Goal: Information Seeking & Learning: Learn about a topic

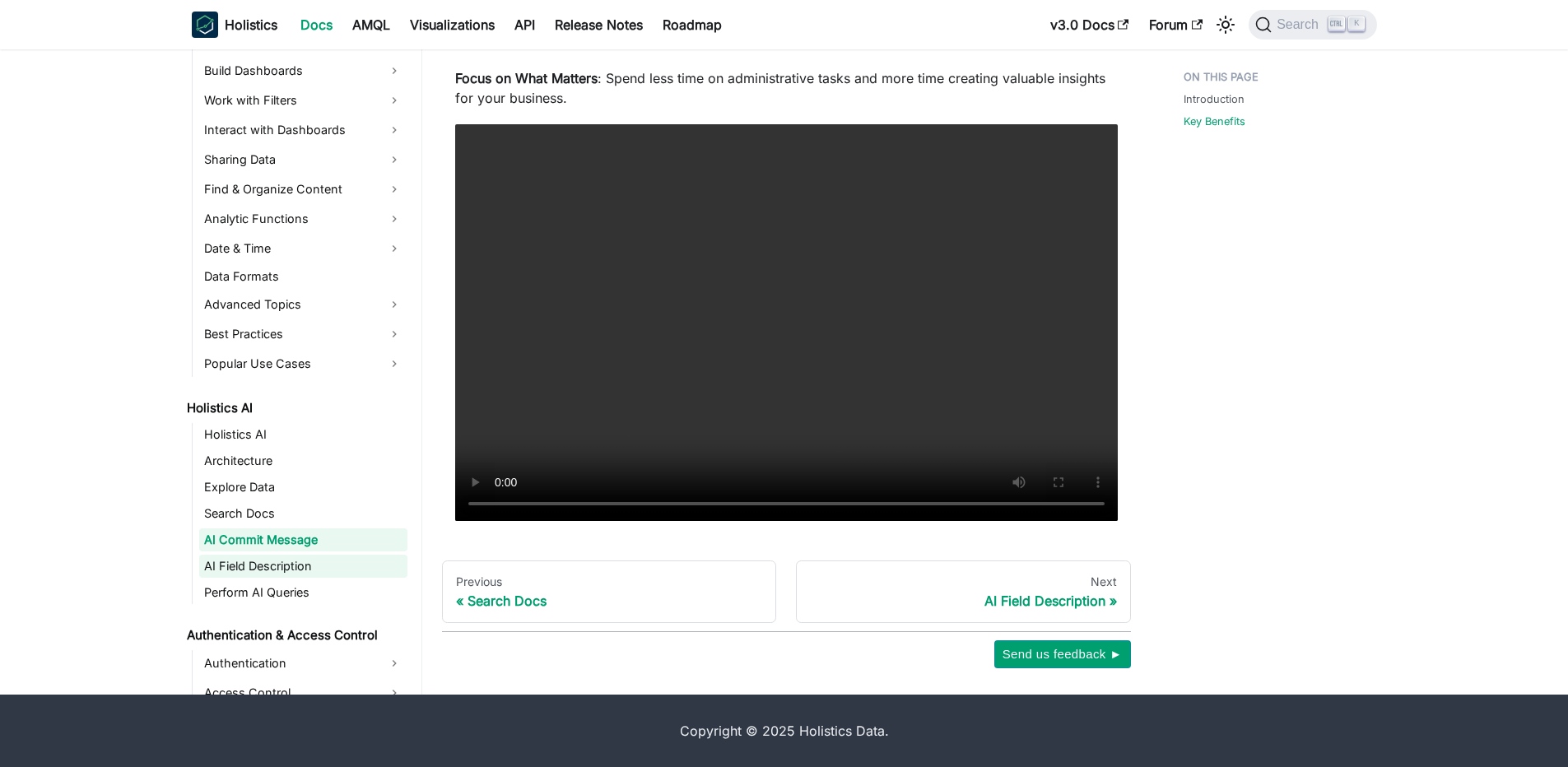
click at [260, 563] on link "AI Field Description" at bounding box center [302, 566] width 208 height 23
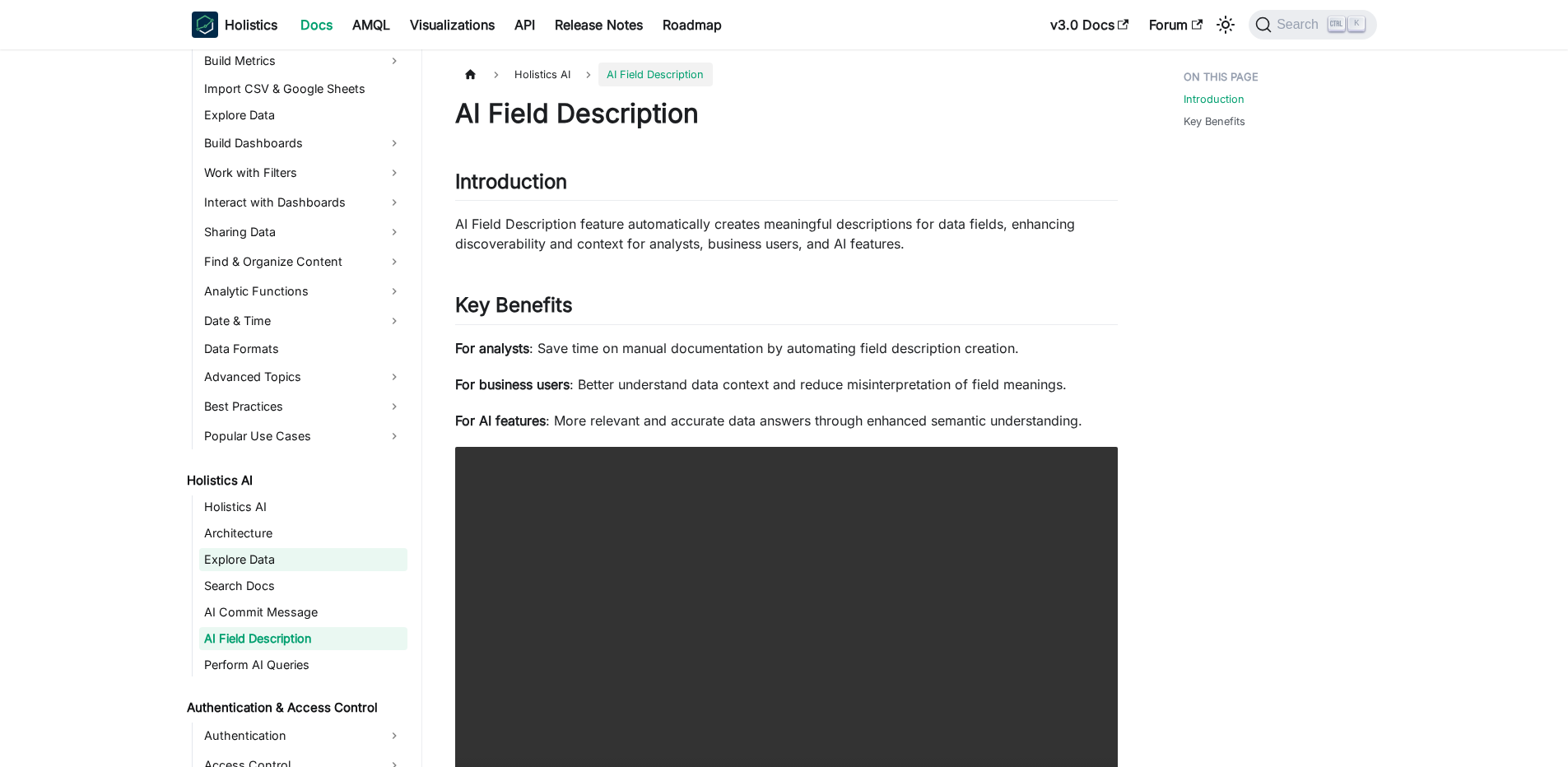
scroll to position [456, 0]
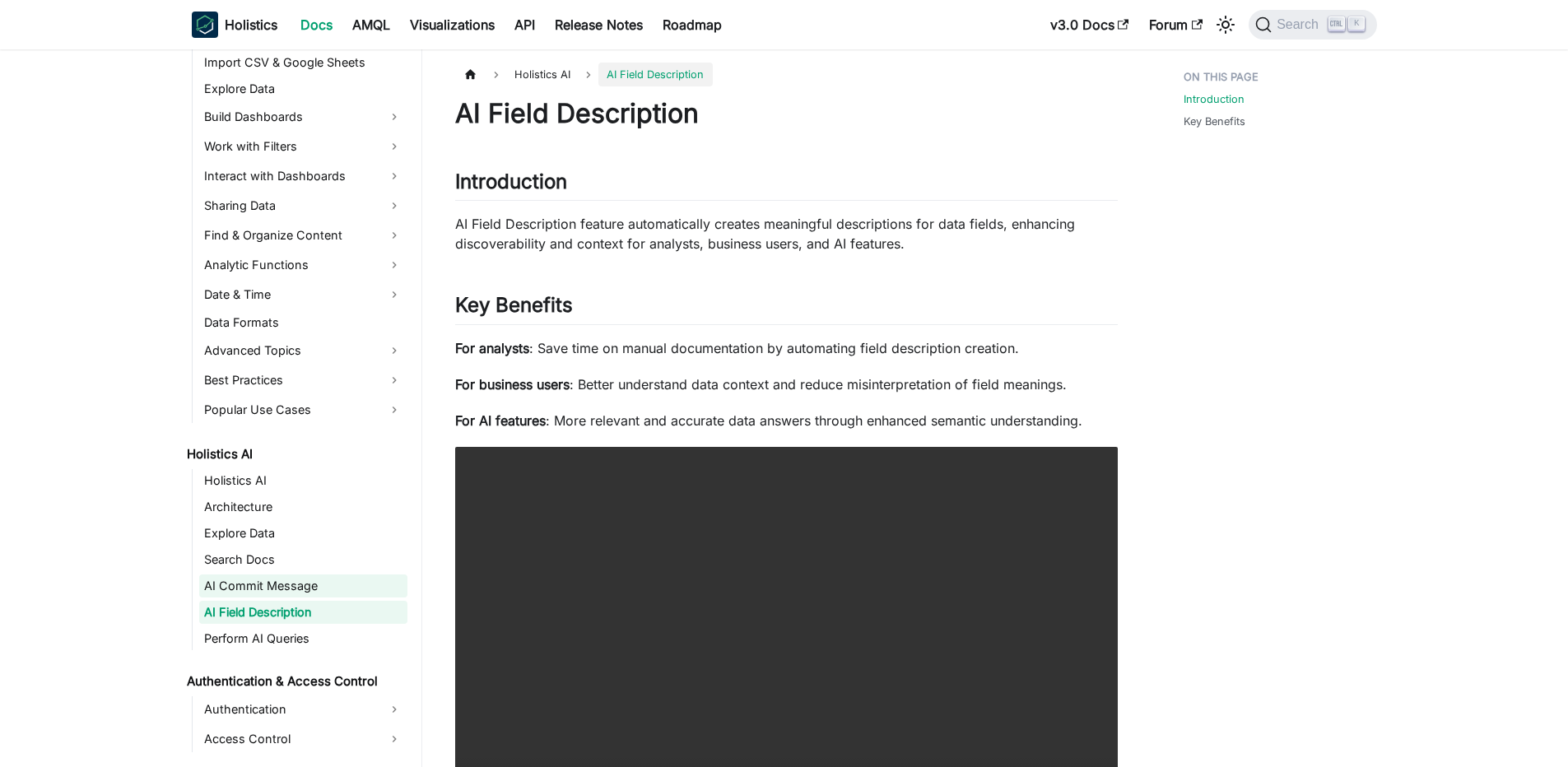
drag, startPoint x: 245, startPoint y: 571, endPoint x: 236, endPoint y: 597, distance: 27.5
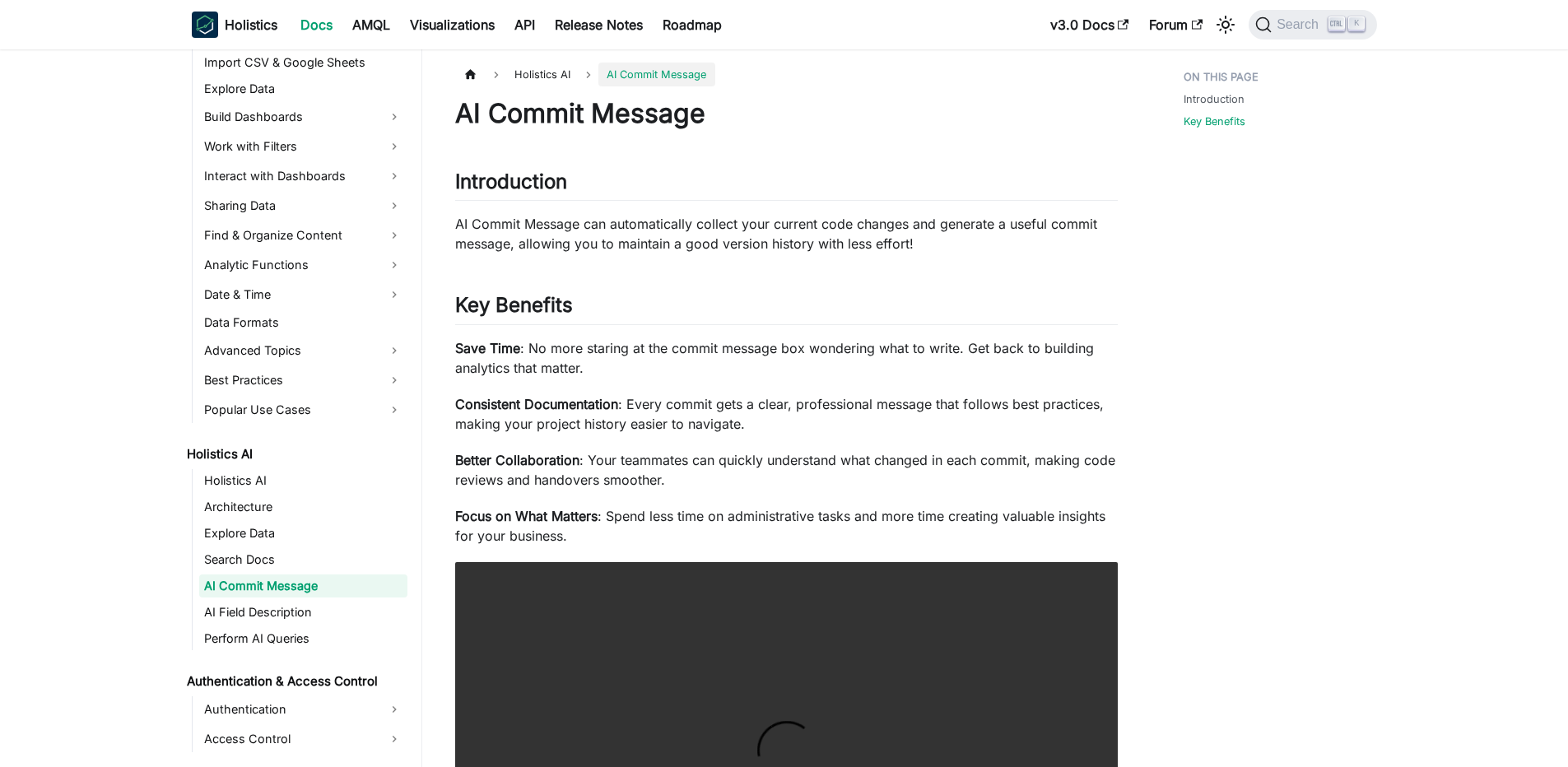
scroll to position [438, 0]
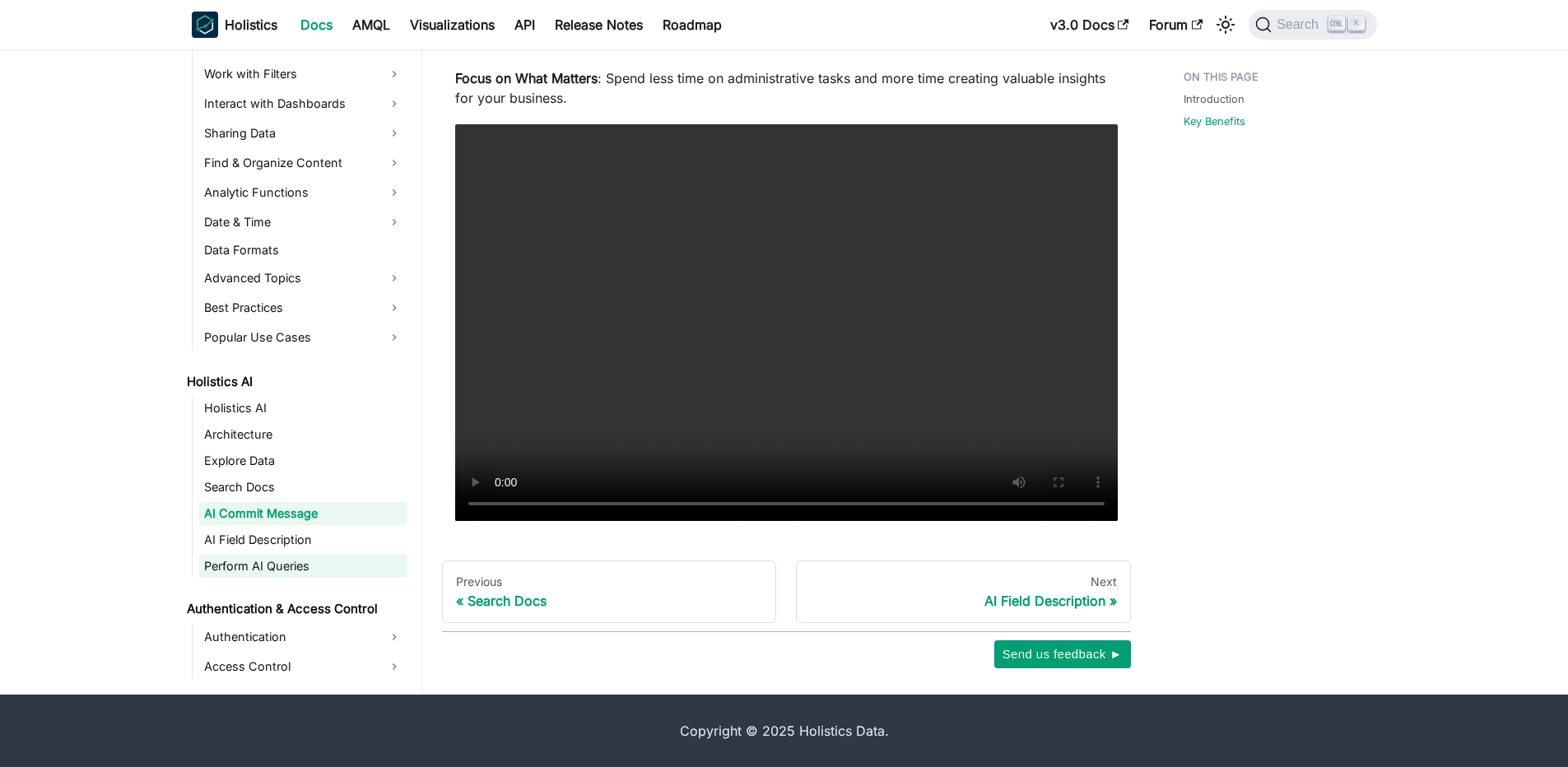
click at [271, 564] on link "Perform AI Queries" at bounding box center [302, 566] width 208 height 23
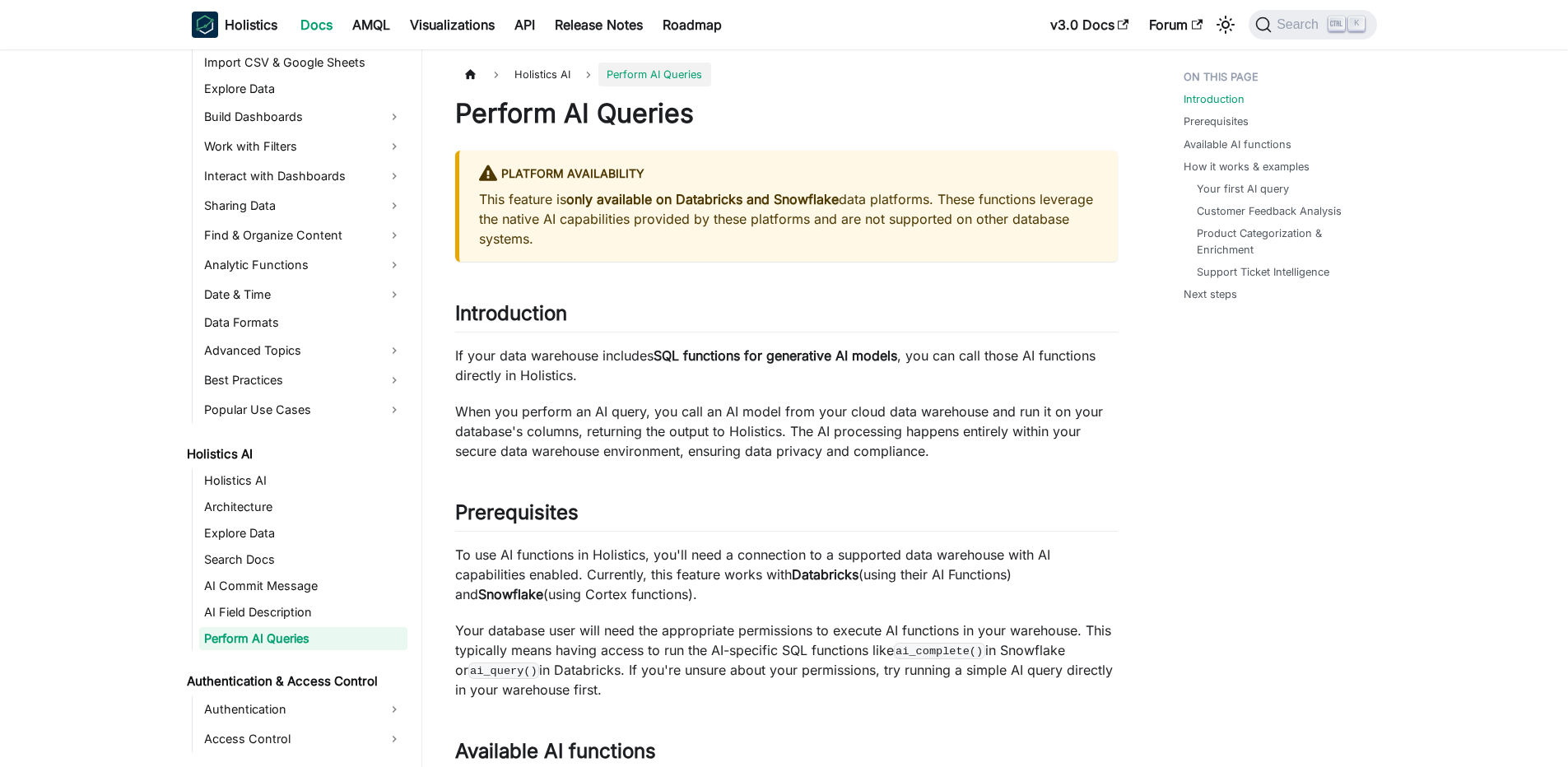
scroll to position [482, 0]
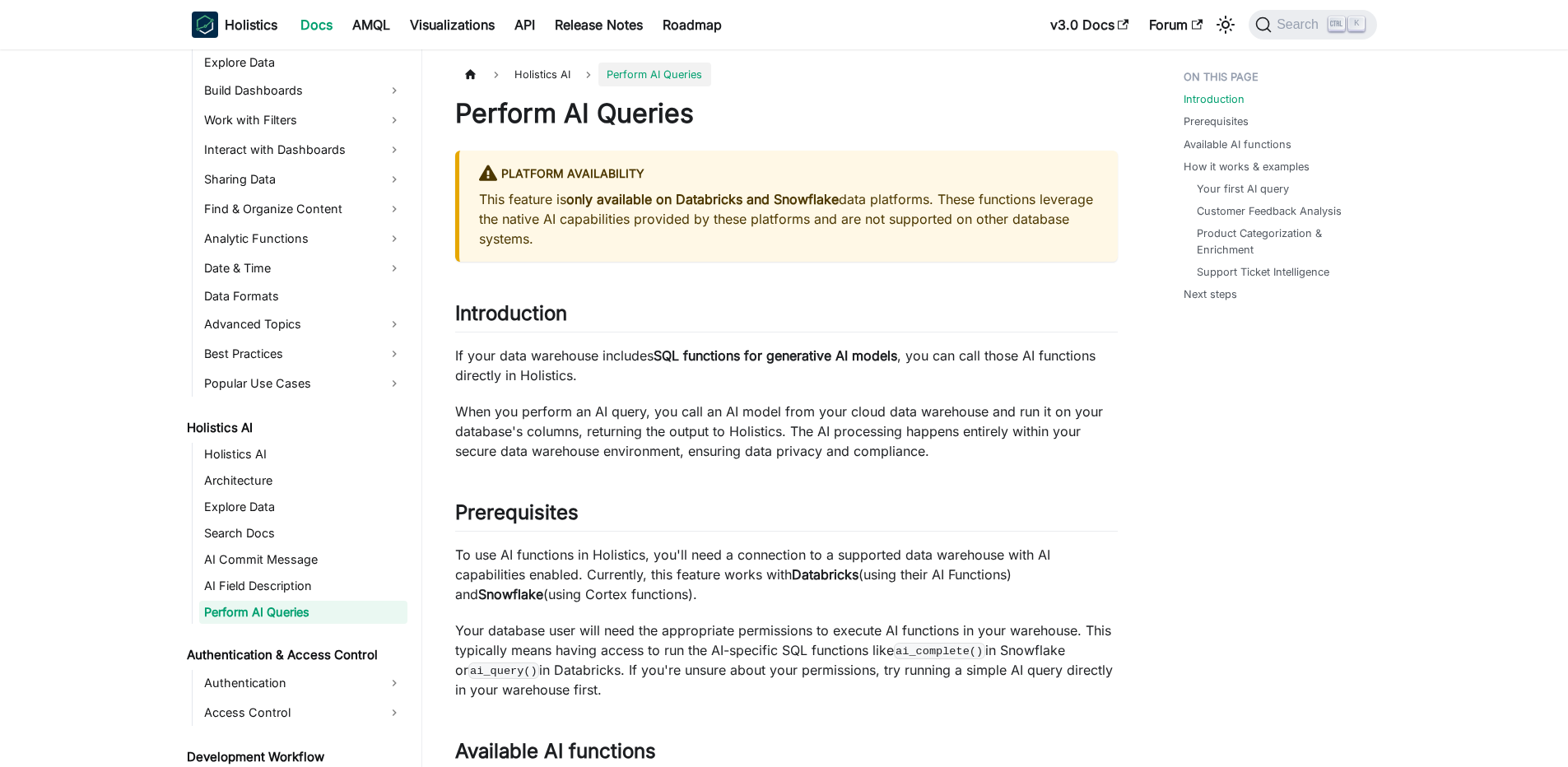
click at [560, 227] on p "This feature is only available on Databricks and Snowflake data platforms. Thes…" at bounding box center [788, 219] width 619 height 60
click at [721, 217] on p "This feature is only available on Databricks and Snowflake data platforms. Thes…" at bounding box center [788, 219] width 619 height 60
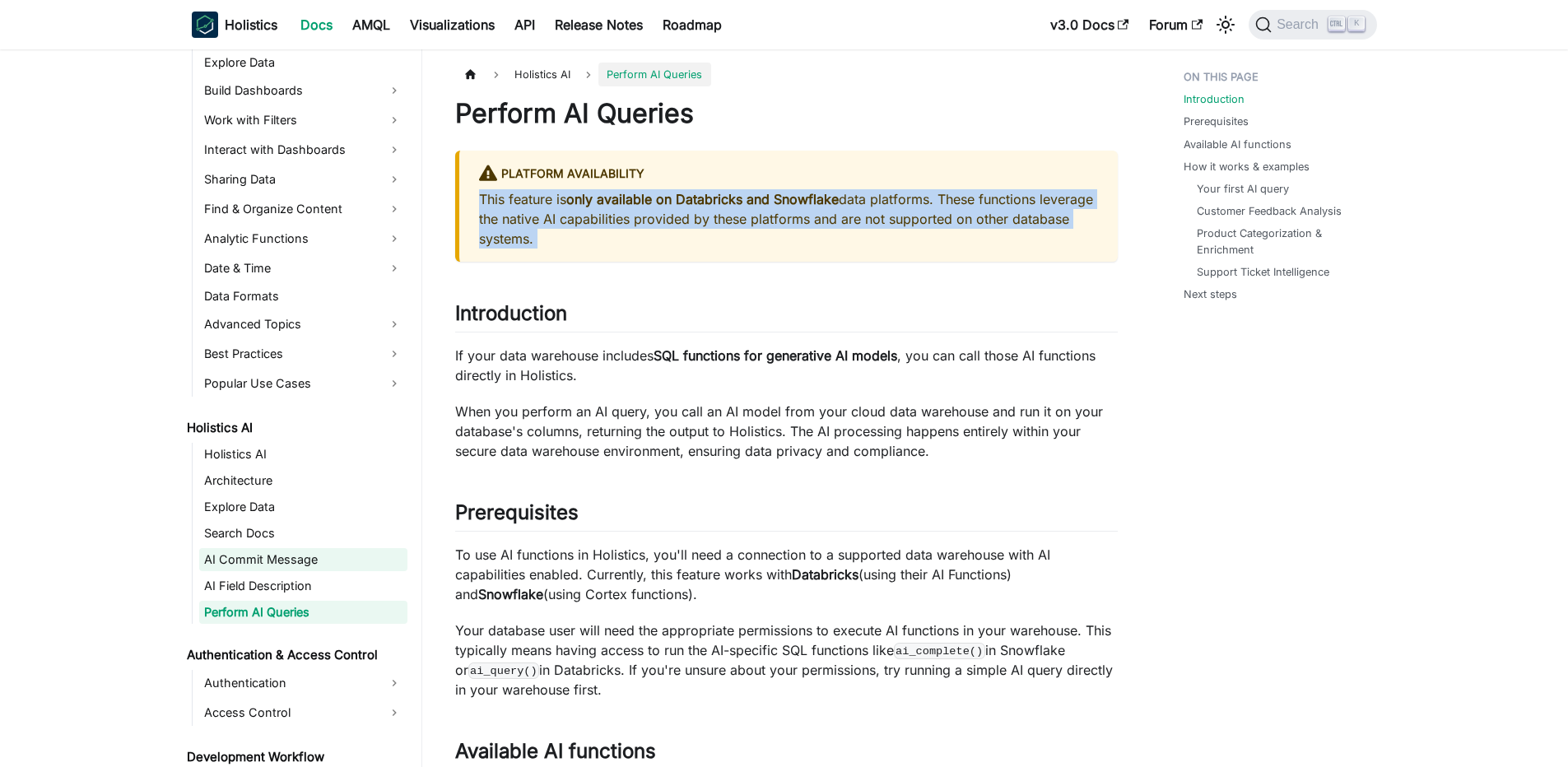
click at [254, 564] on link "AI Commit Message" at bounding box center [302, 559] width 208 height 23
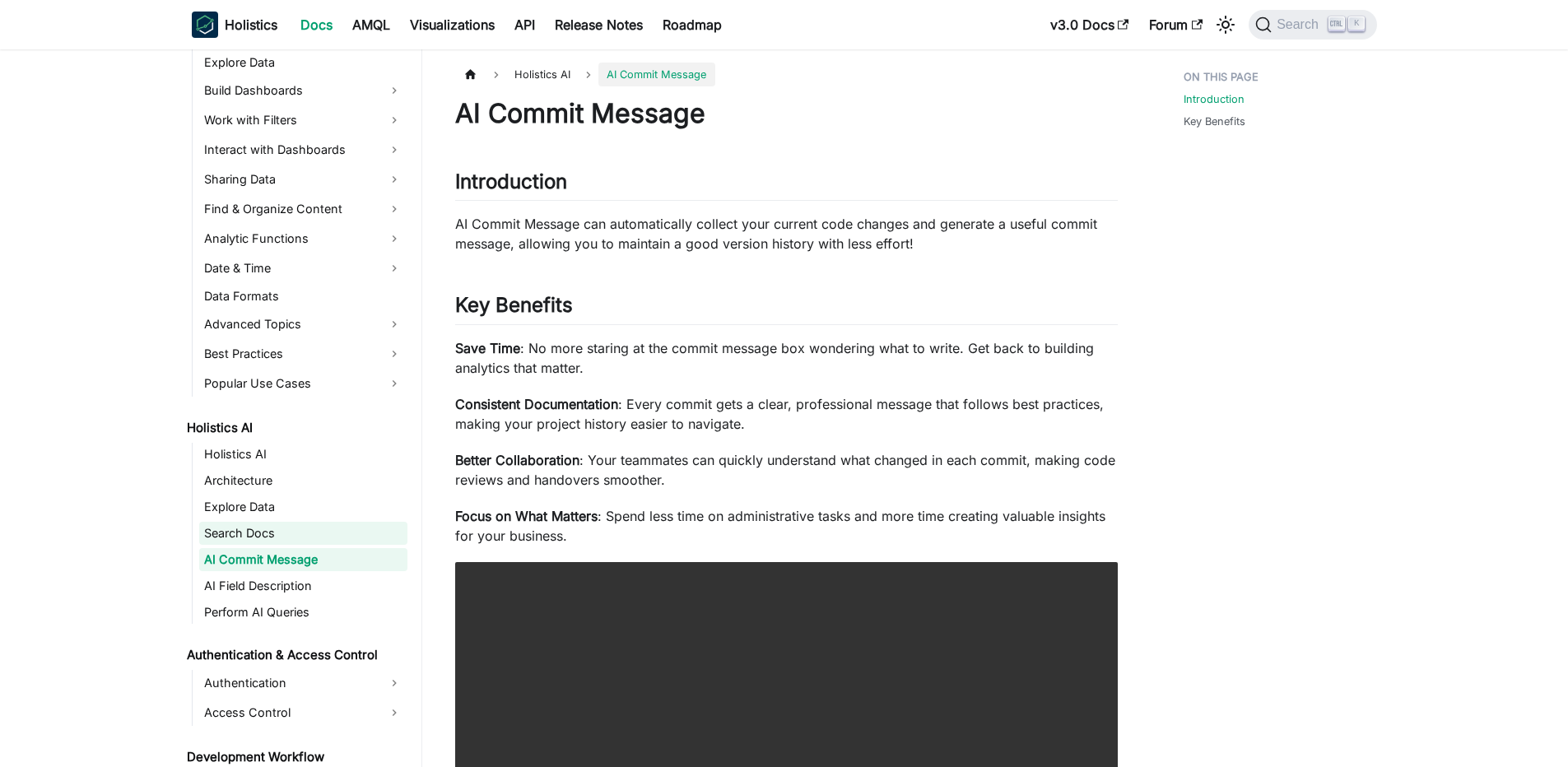
click at [267, 521] on link "Search Docs" at bounding box center [302, 532] width 208 height 23
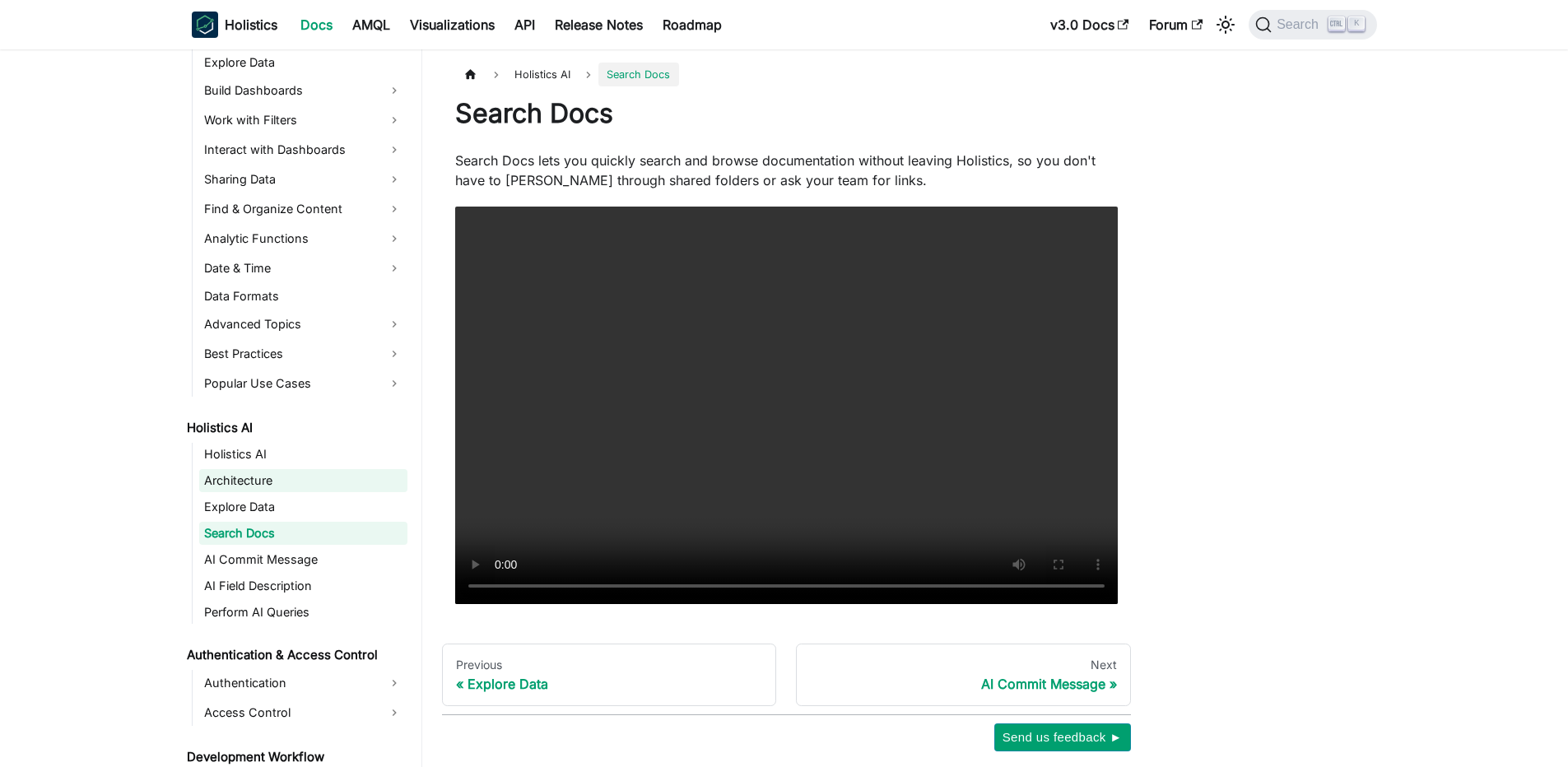
click at [284, 474] on link "Architecture" at bounding box center [302, 480] width 208 height 23
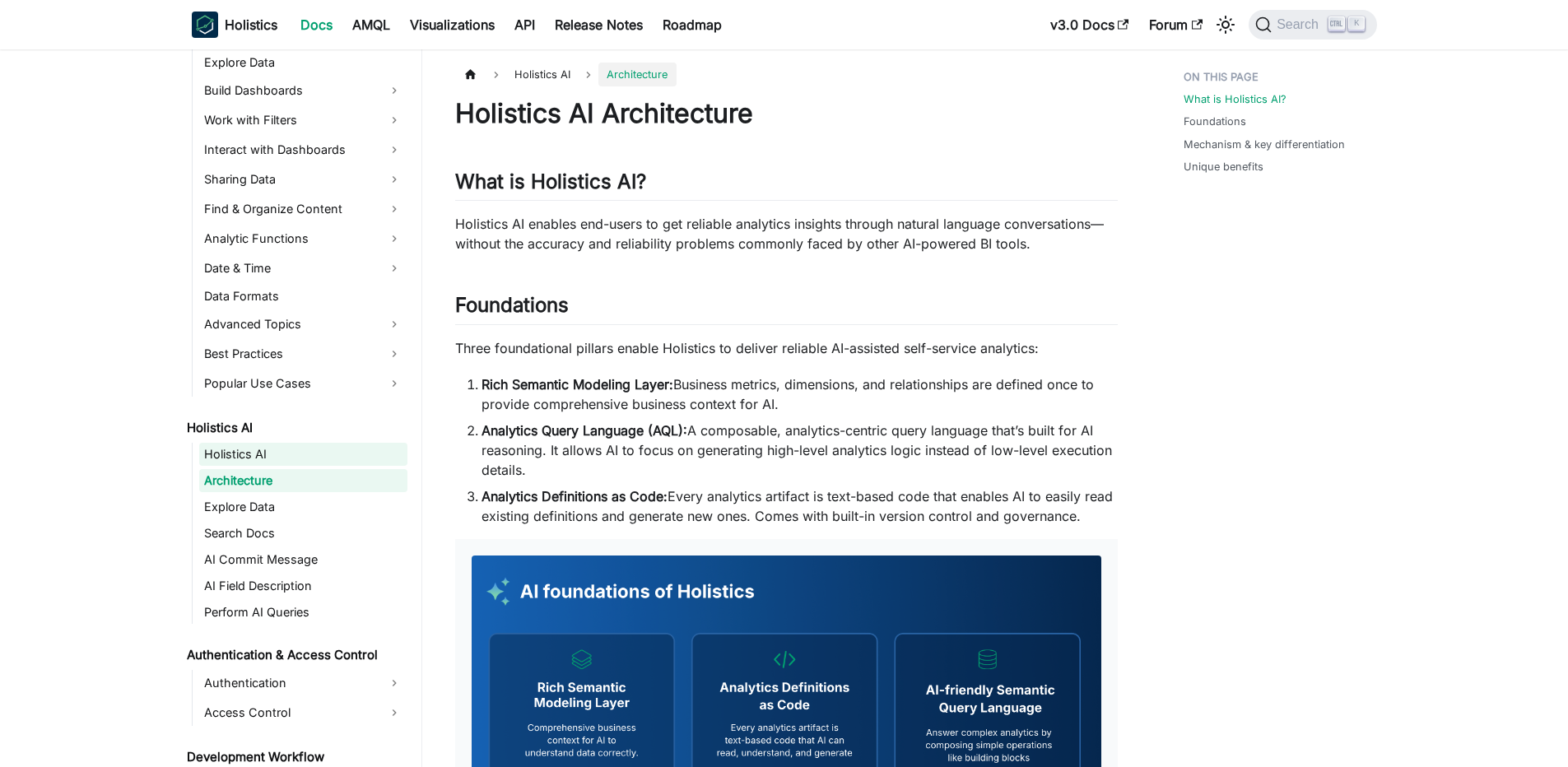
click at [291, 446] on link "Holistics AI" at bounding box center [302, 454] width 208 height 23
